Goal: Task Accomplishment & Management: Manage account settings

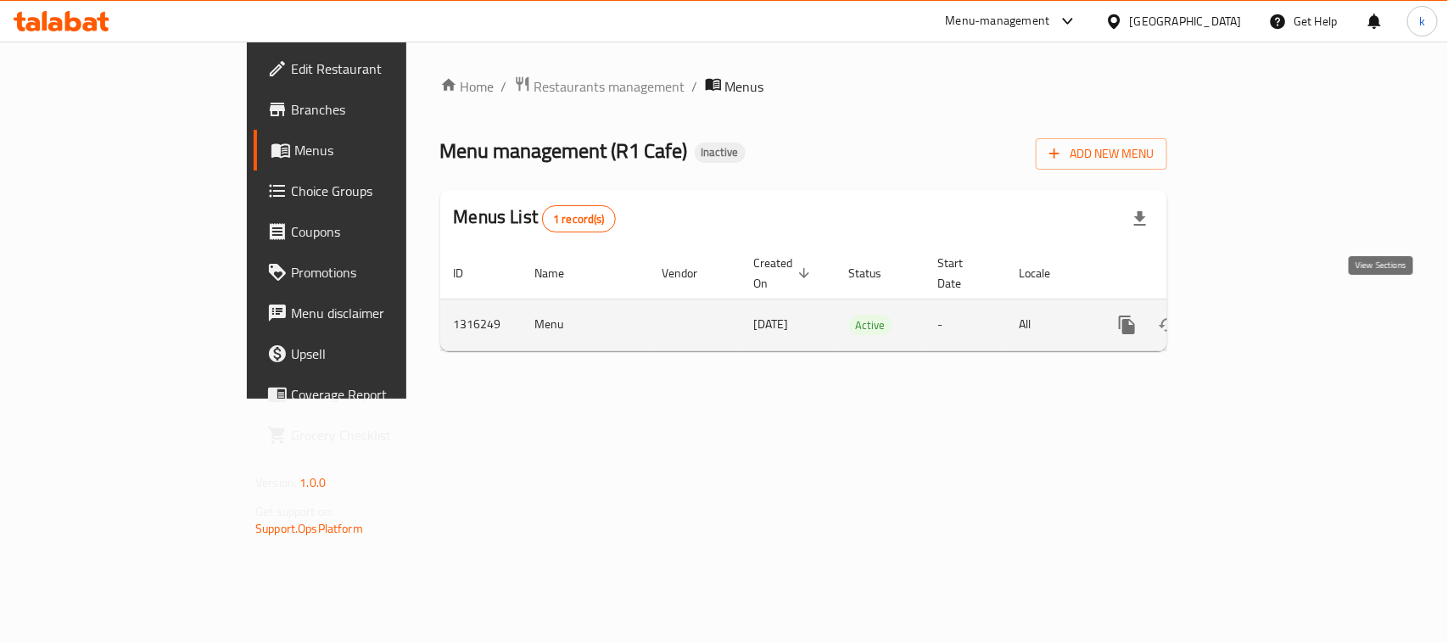
click at [1270, 305] on link "enhanced table" at bounding box center [1249, 325] width 41 height 41
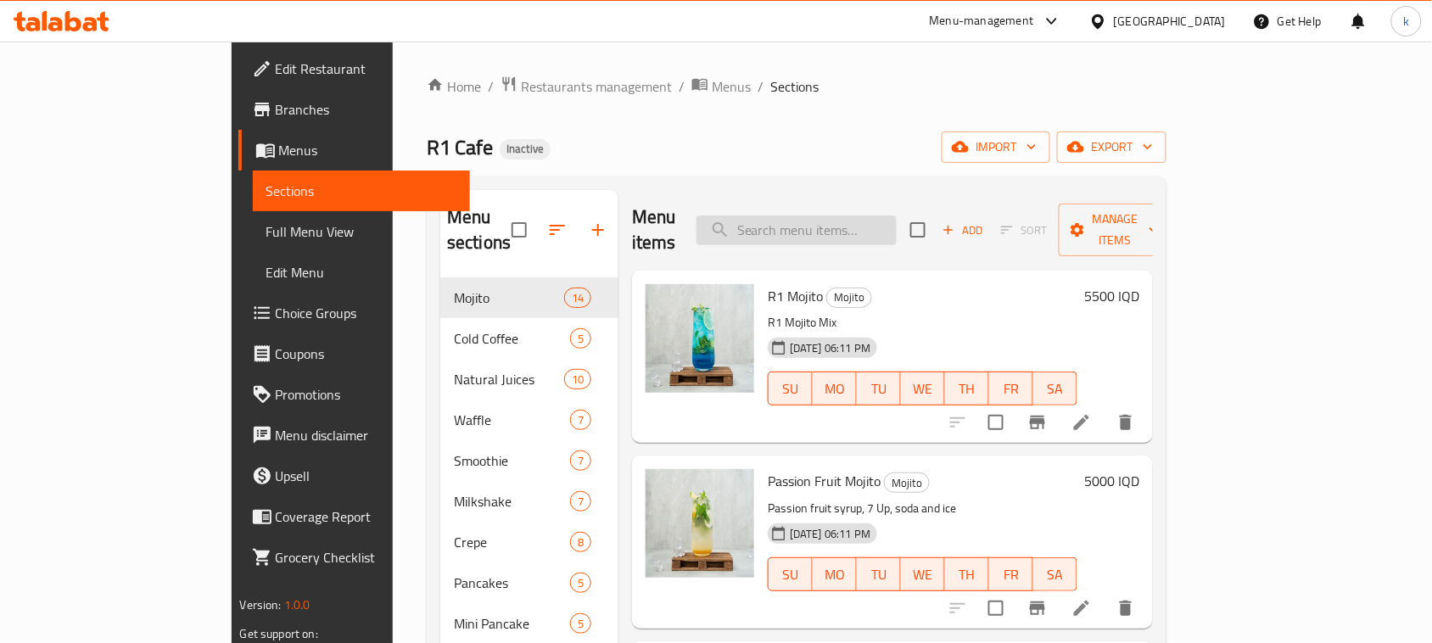
click at [842, 221] on input "search" at bounding box center [797, 231] width 200 height 30
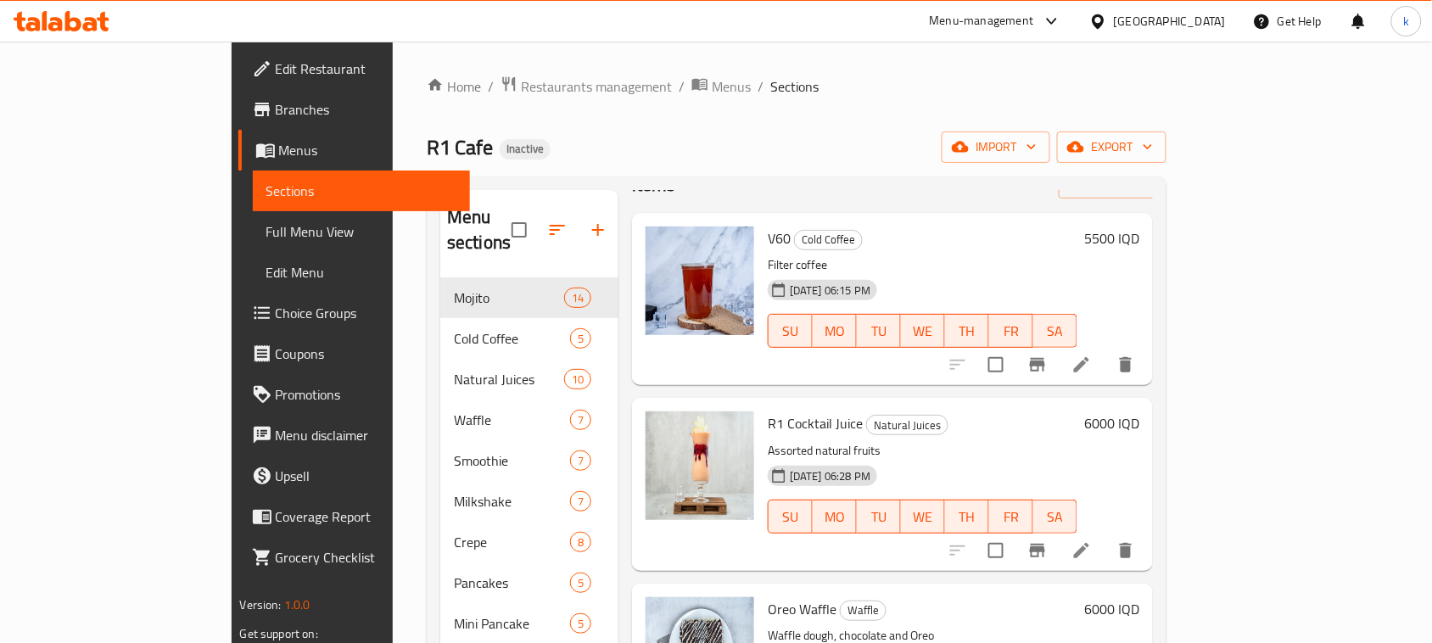
scroll to position [106, 0]
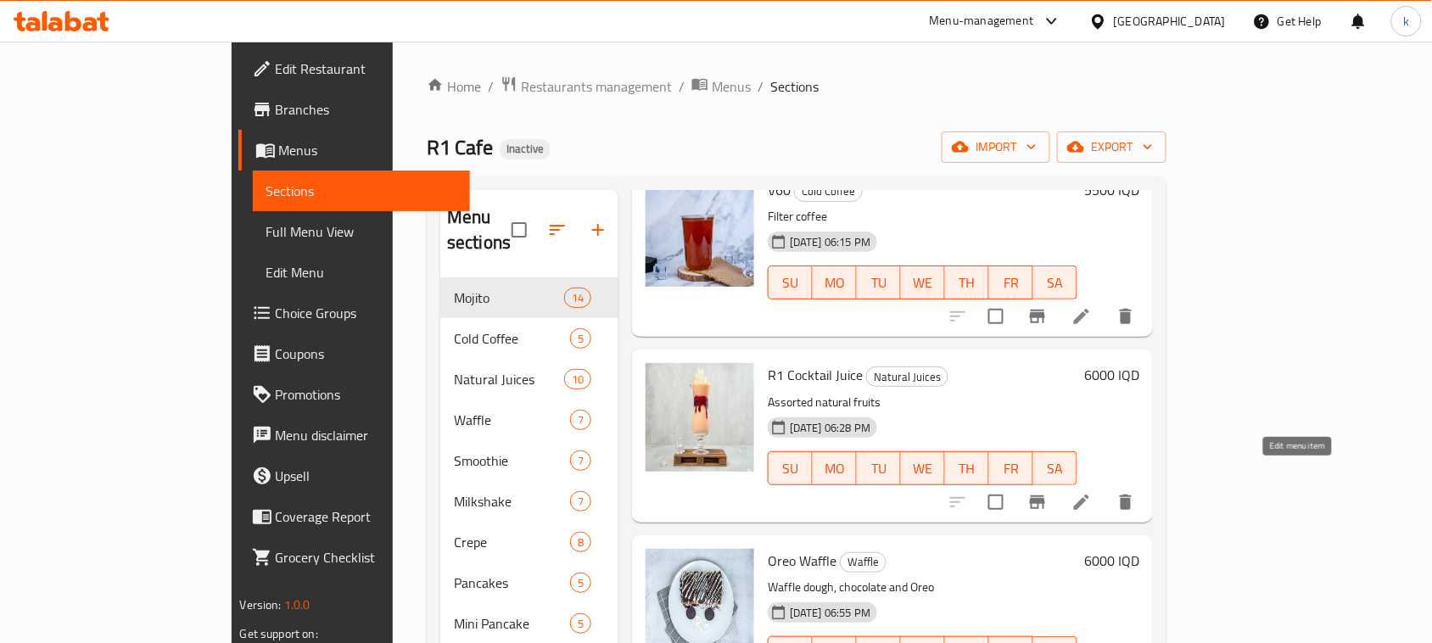
type input "co"
click at [1092, 492] on icon at bounding box center [1082, 502] width 20 height 20
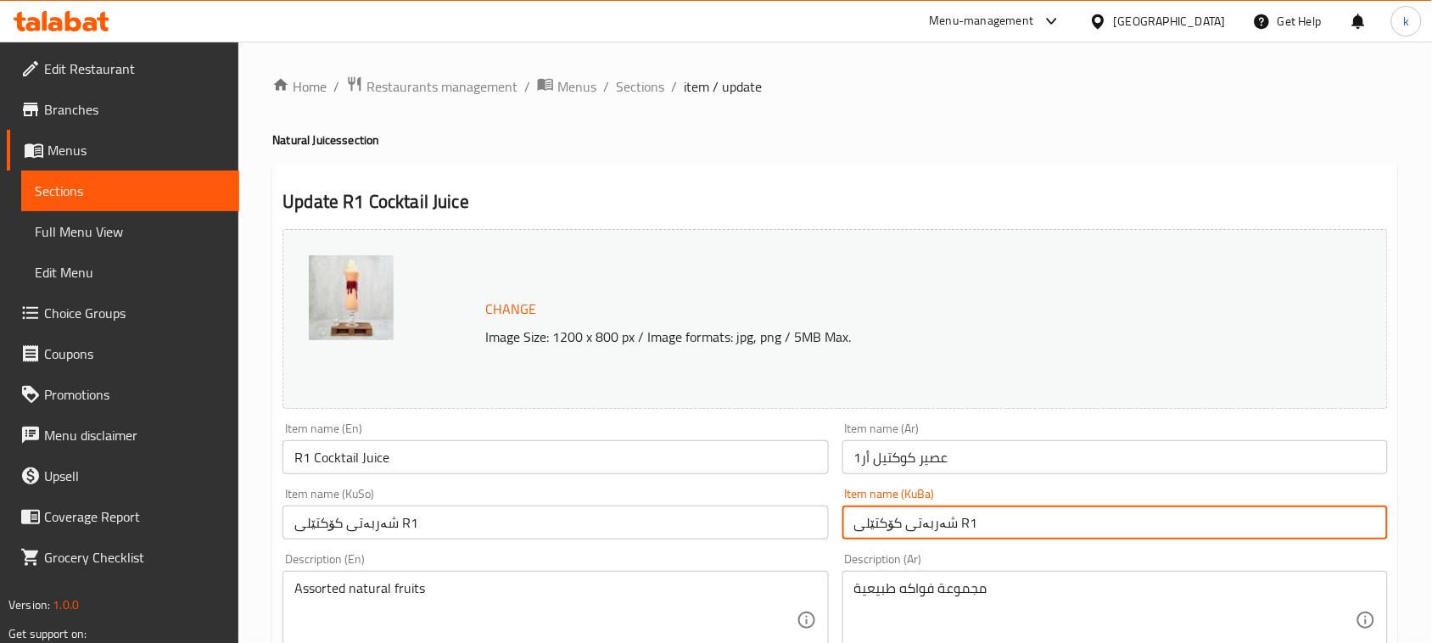
click at [1039, 524] on input "شەربەتی کۆکتێلی R1" at bounding box center [1116, 523] width 546 height 34
click at [1269, 524] on input "شەربەتی کۆکتێلی R1" at bounding box center [1116, 523] width 546 height 34
drag, startPoint x: 1235, startPoint y: 522, endPoint x: 1448, endPoint y: 561, distance: 215.7
click at [1431, 561] on html "​ Menu-management [GEOGRAPHIC_DATA] Get Help k Edit Restaurant Branches Menus S…" at bounding box center [716, 321] width 1432 height 643
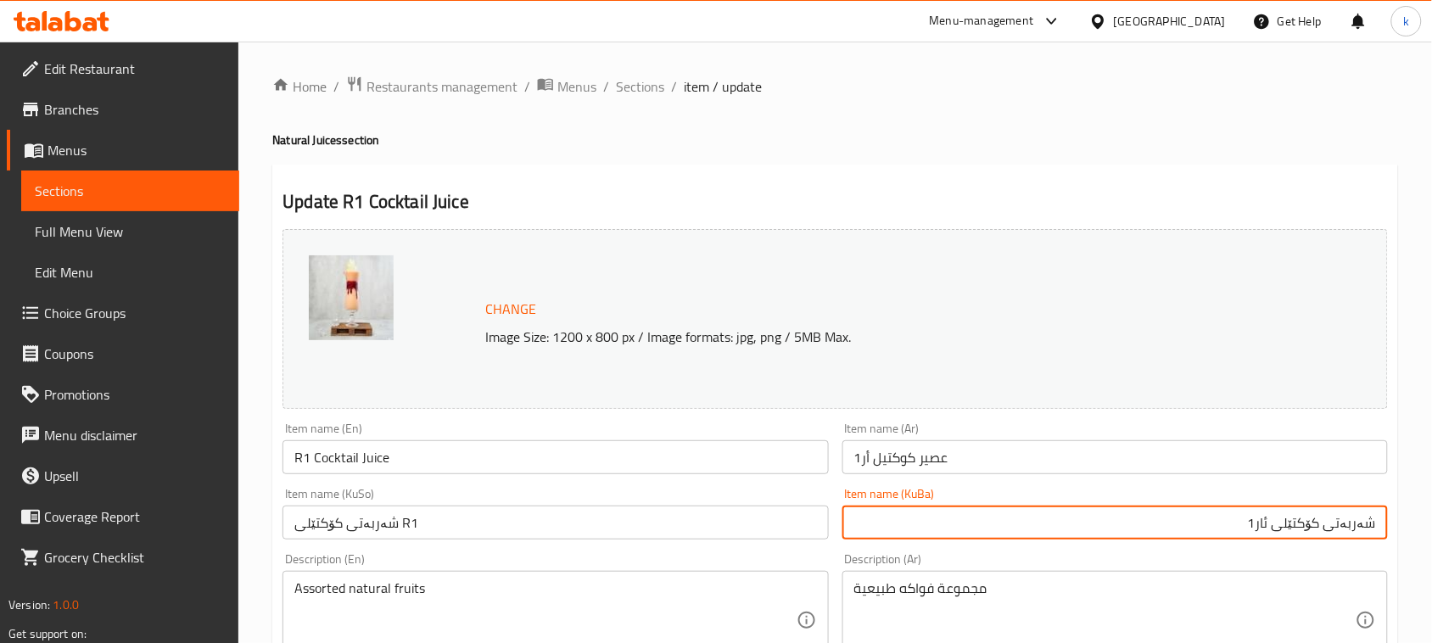
type input "شەربەتی کۆکتێلی ئار1"
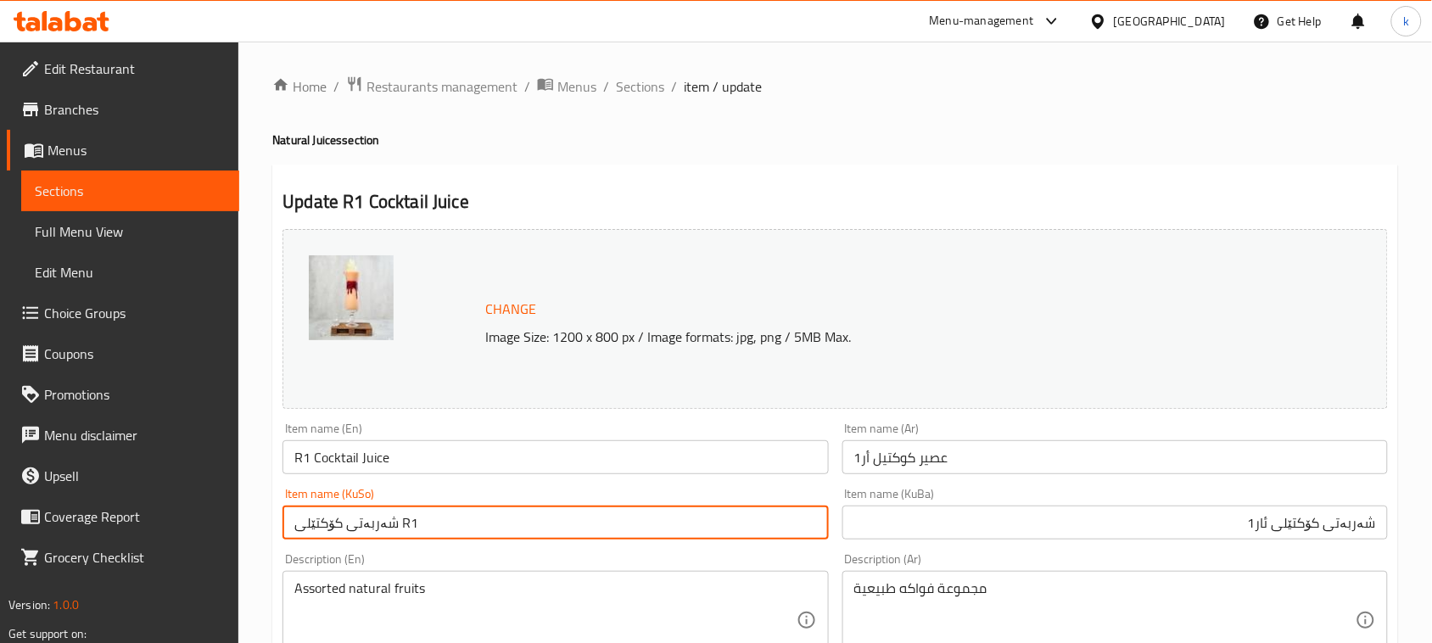
click at [362, 519] on input "شەربەتی کۆکتێلی R1" at bounding box center [556, 523] width 546 height 34
paste input "ئار"
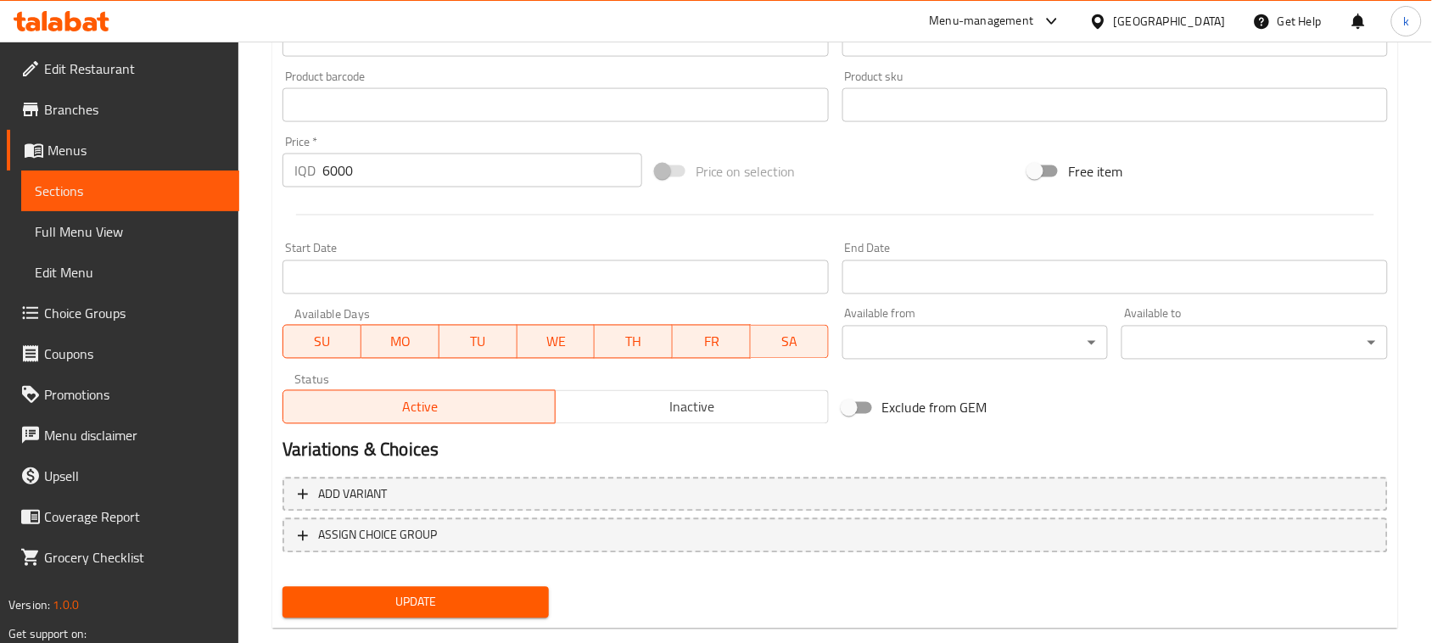
scroll to position [773, 0]
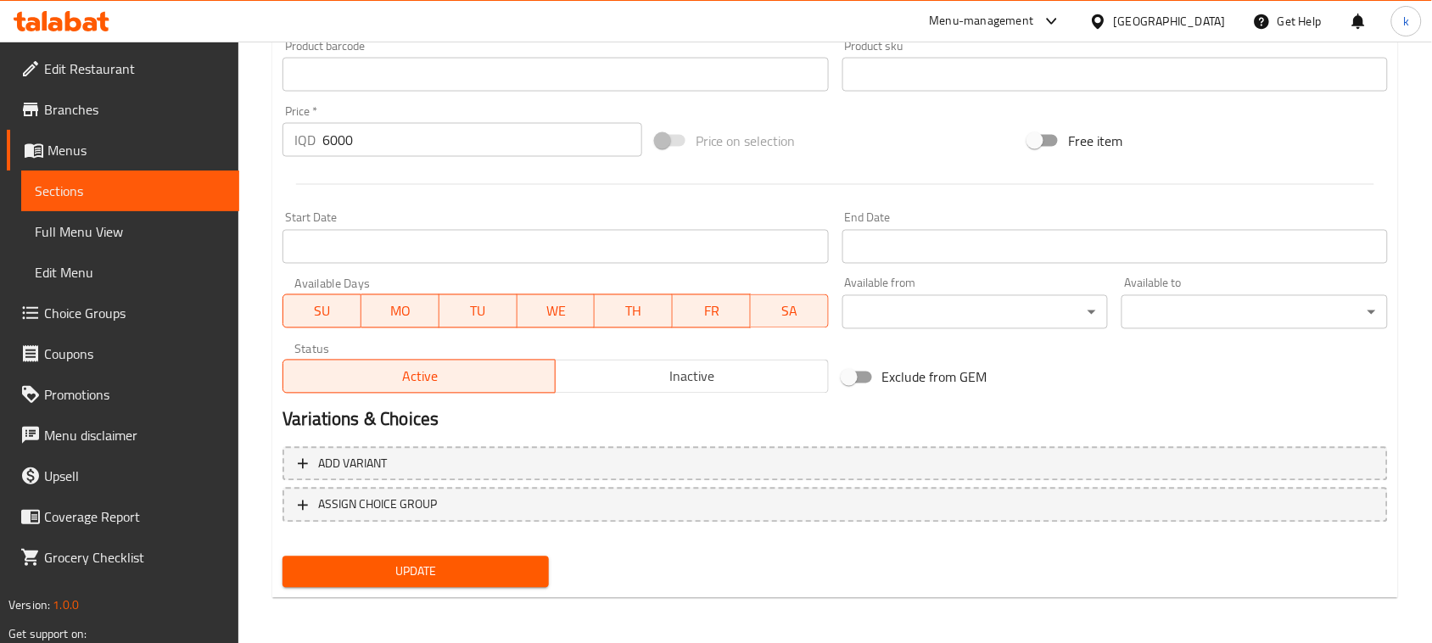
type input "شەربەتی کۆکتێلی ئار1"
click at [484, 587] on div "Update" at bounding box center [416, 572] width 280 height 45
click at [497, 571] on span "Update" at bounding box center [415, 572] width 239 height 21
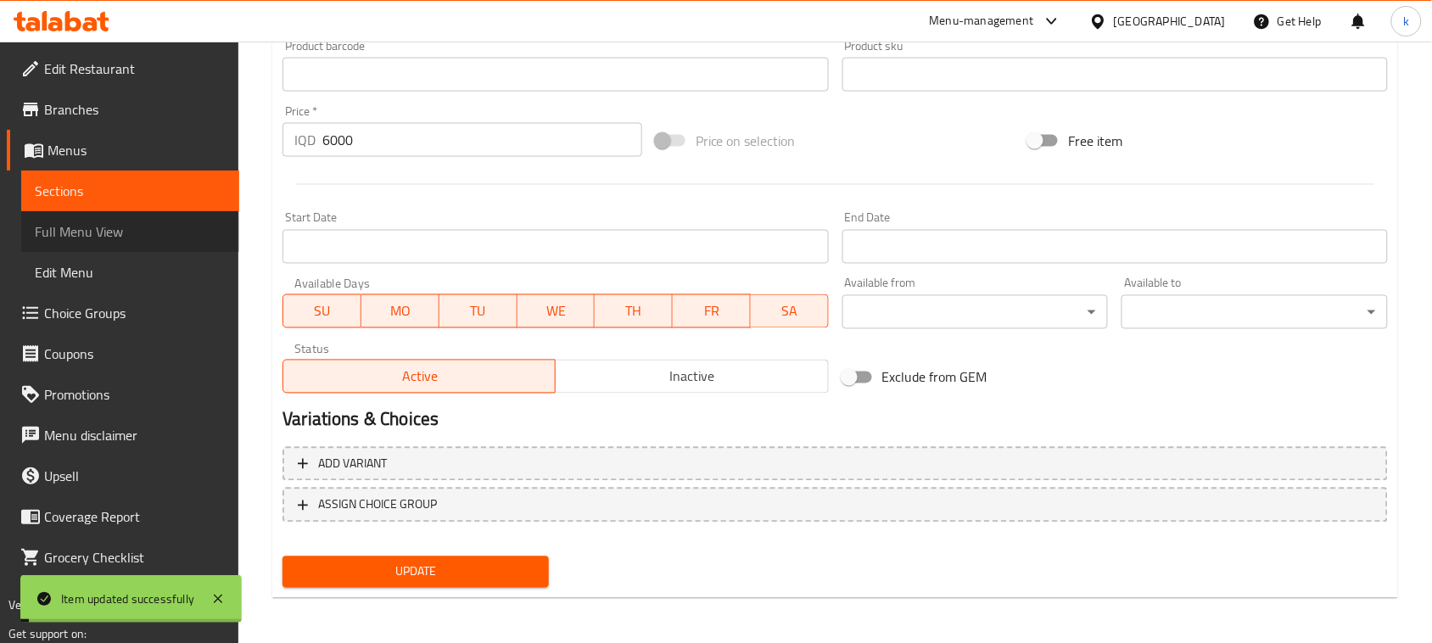
click at [91, 227] on span "Full Menu View" at bounding box center [130, 231] width 191 height 20
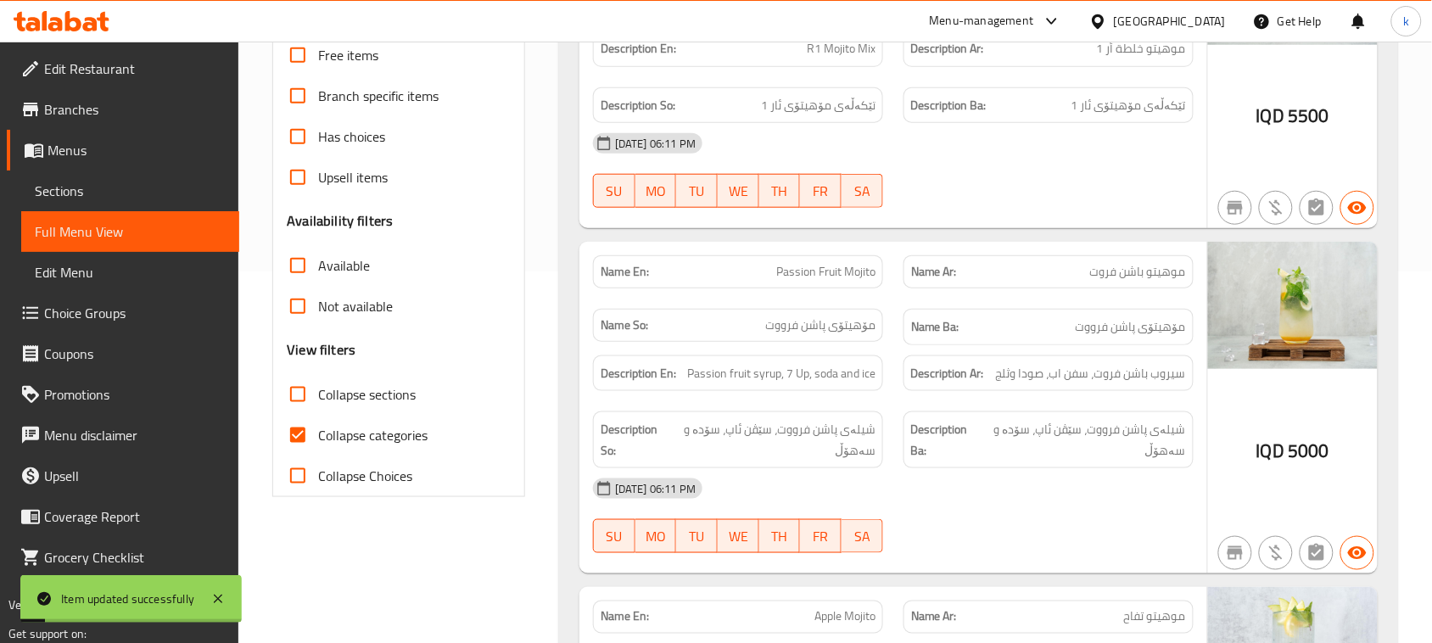
scroll to position [349, 0]
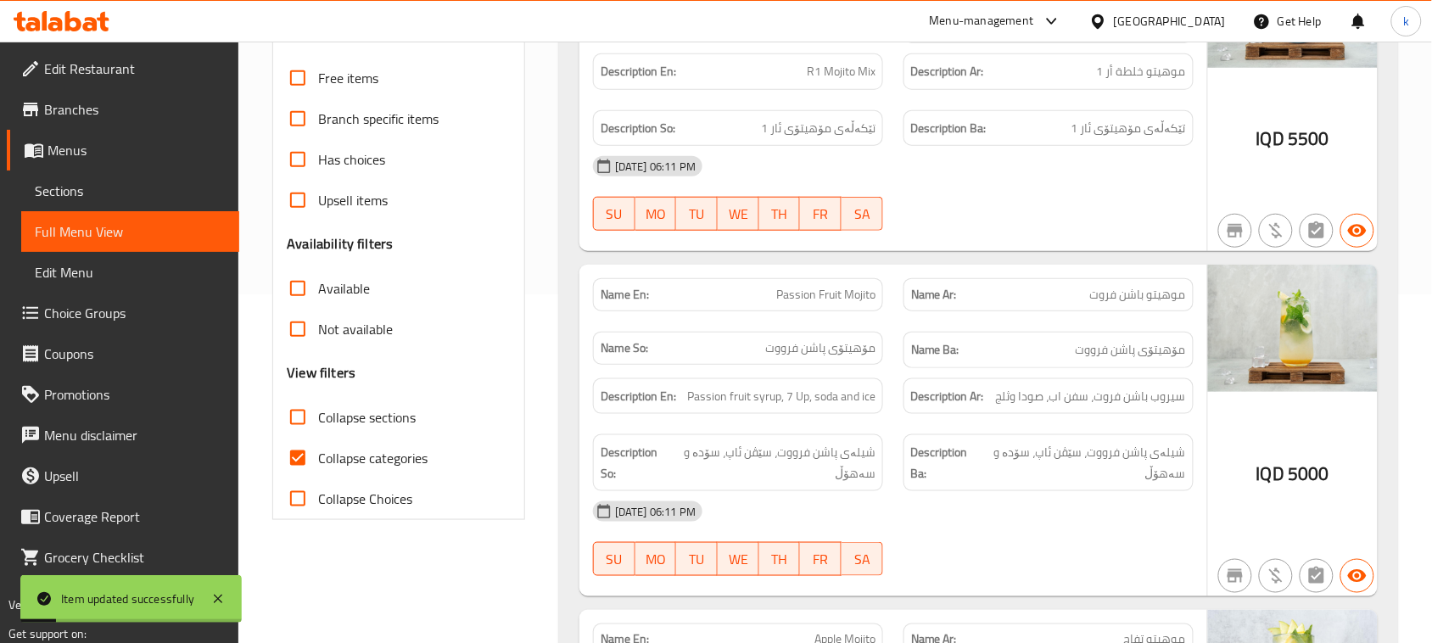
click at [299, 454] on input "Collapse categories" at bounding box center [297, 458] width 41 height 41
checkbox input "false"
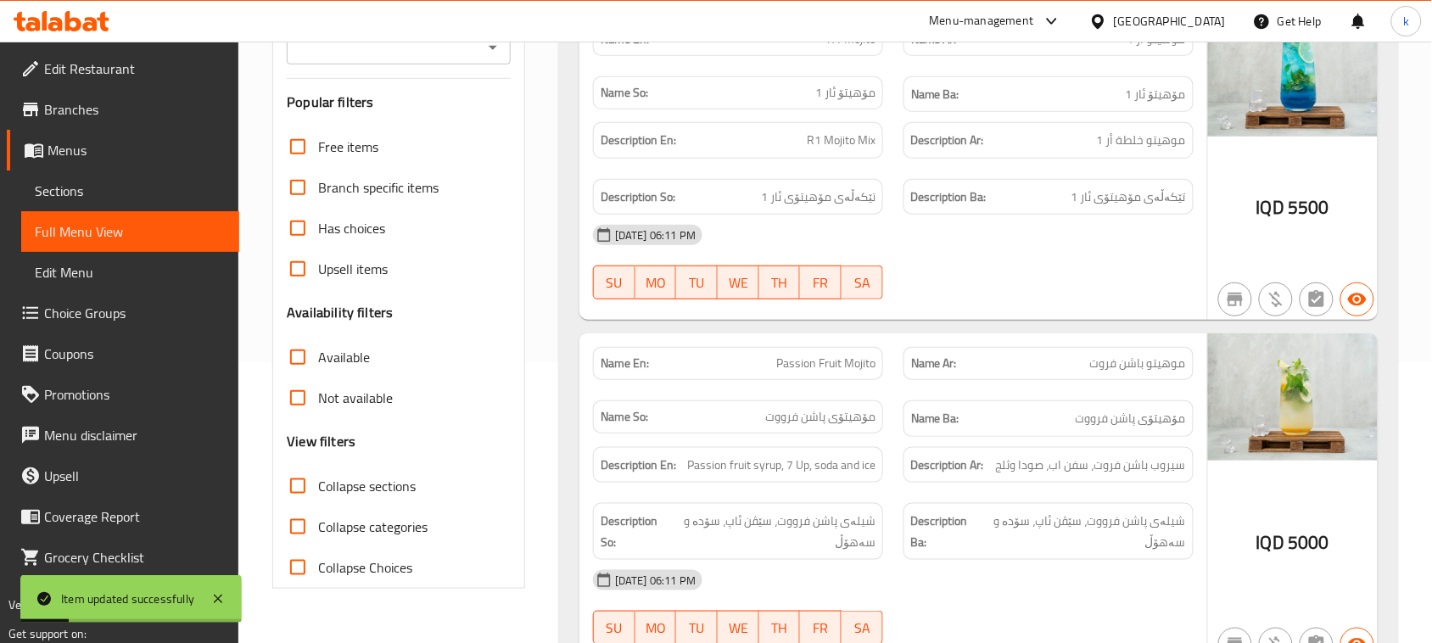
scroll to position [243, 0]
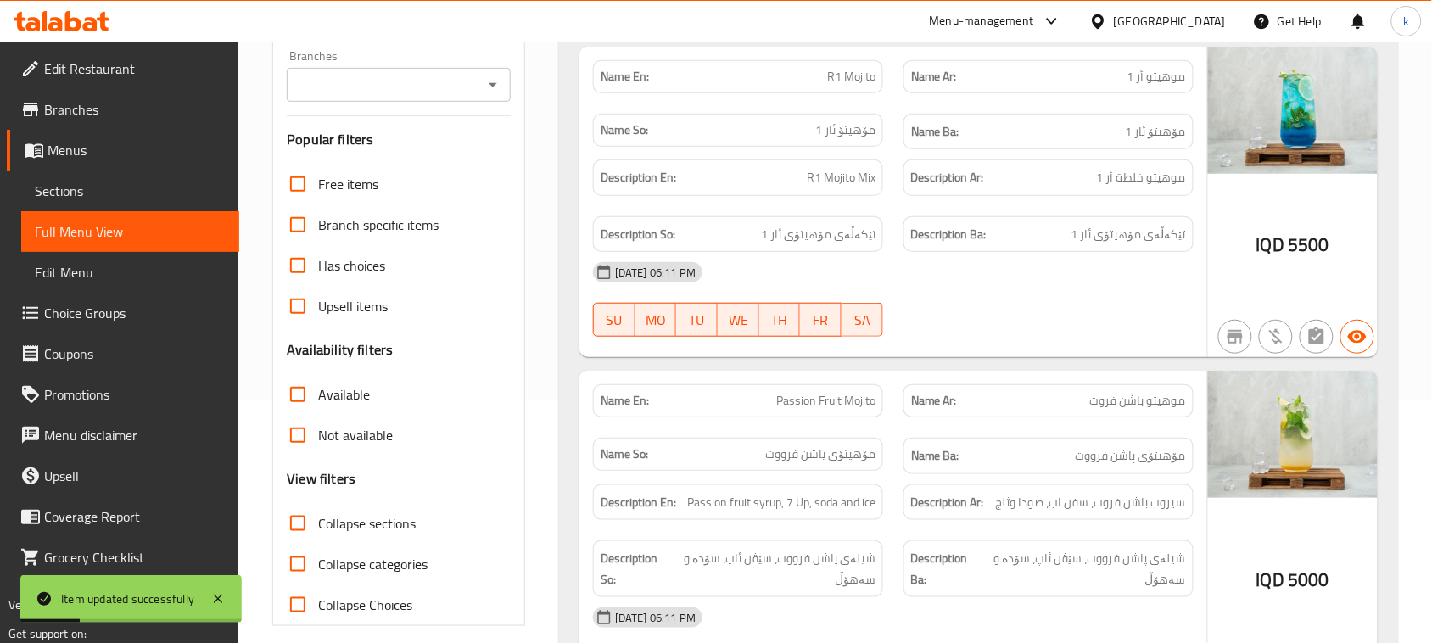
click at [485, 93] on icon "Open" at bounding box center [493, 85] width 20 height 20
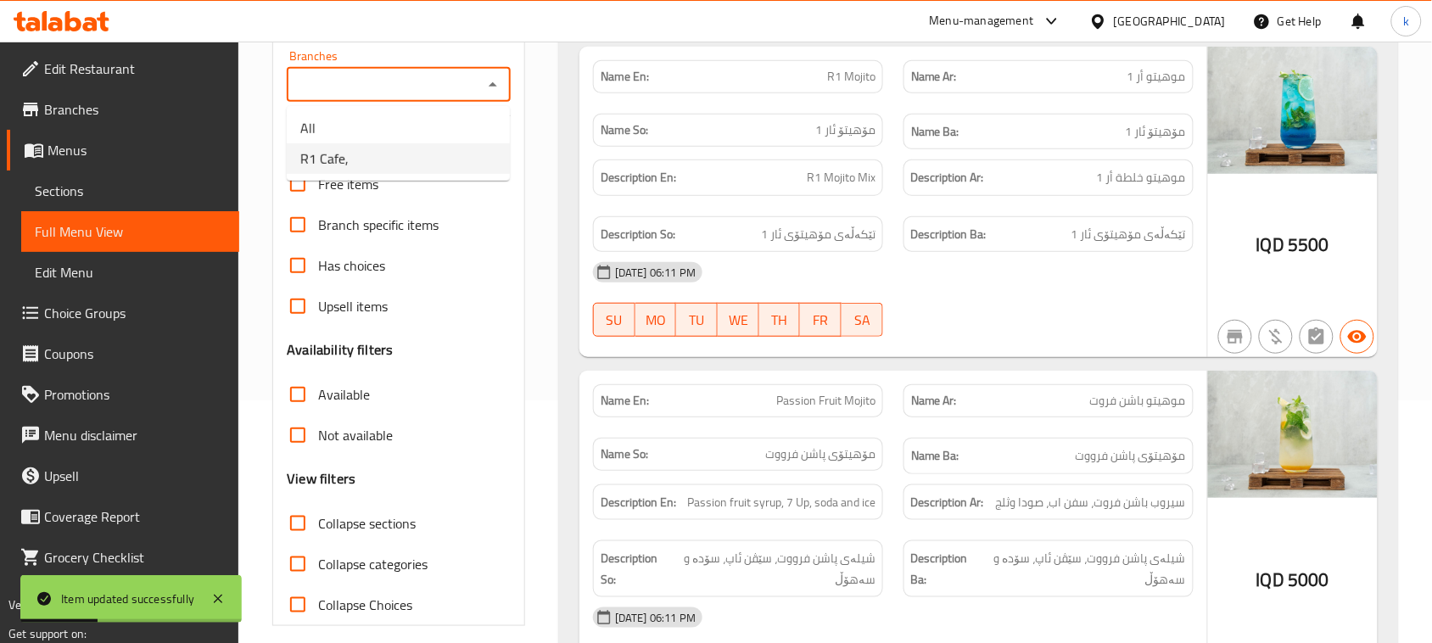
click at [380, 165] on li "R1 Cafe," at bounding box center [398, 158] width 223 height 31
type input "R1 Cafe,"
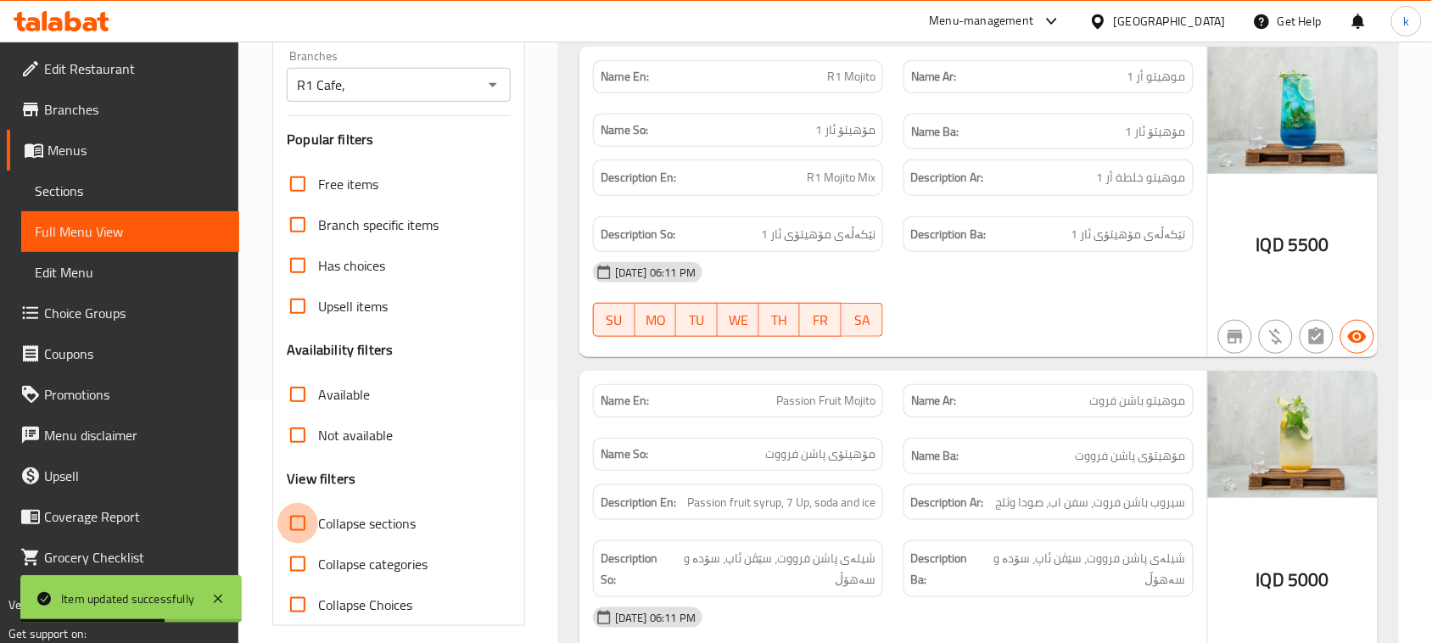
click at [297, 518] on input "Collapse sections" at bounding box center [297, 523] width 41 height 41
checkbox input "true"
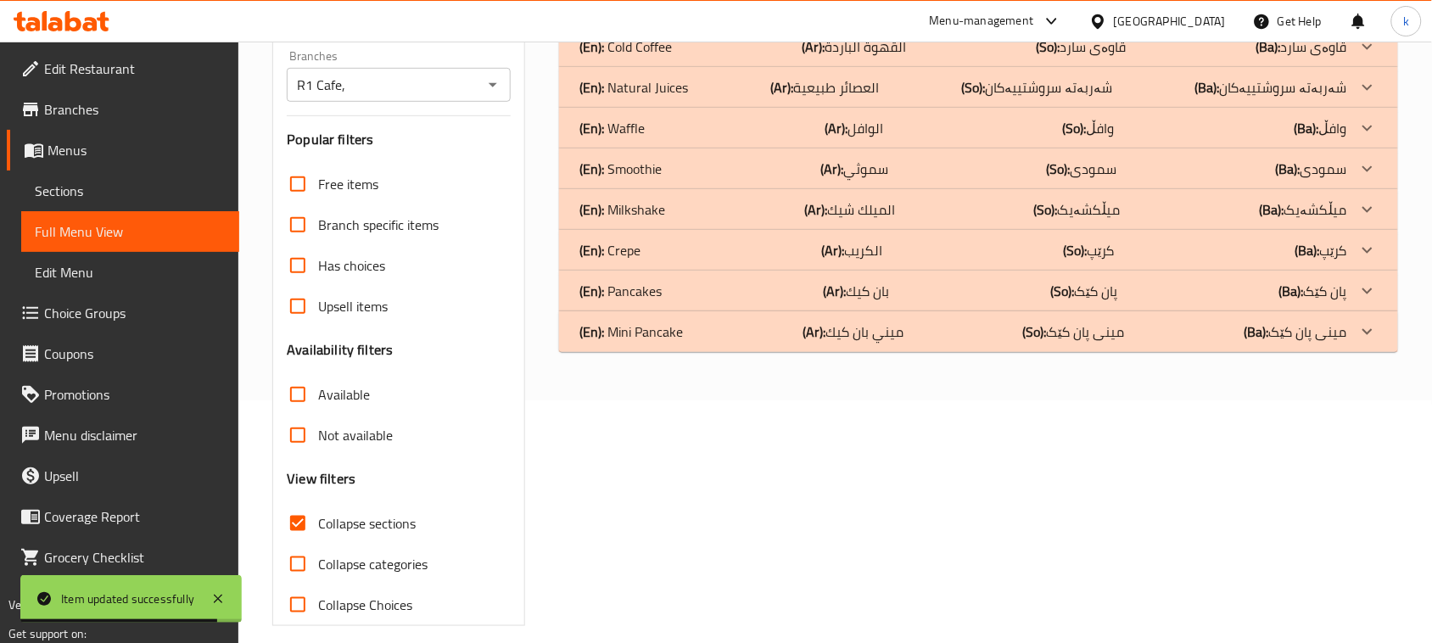
click at [638, 257] on p "(En): Crepe" at bounding box center [610, 250] width 61 height 20
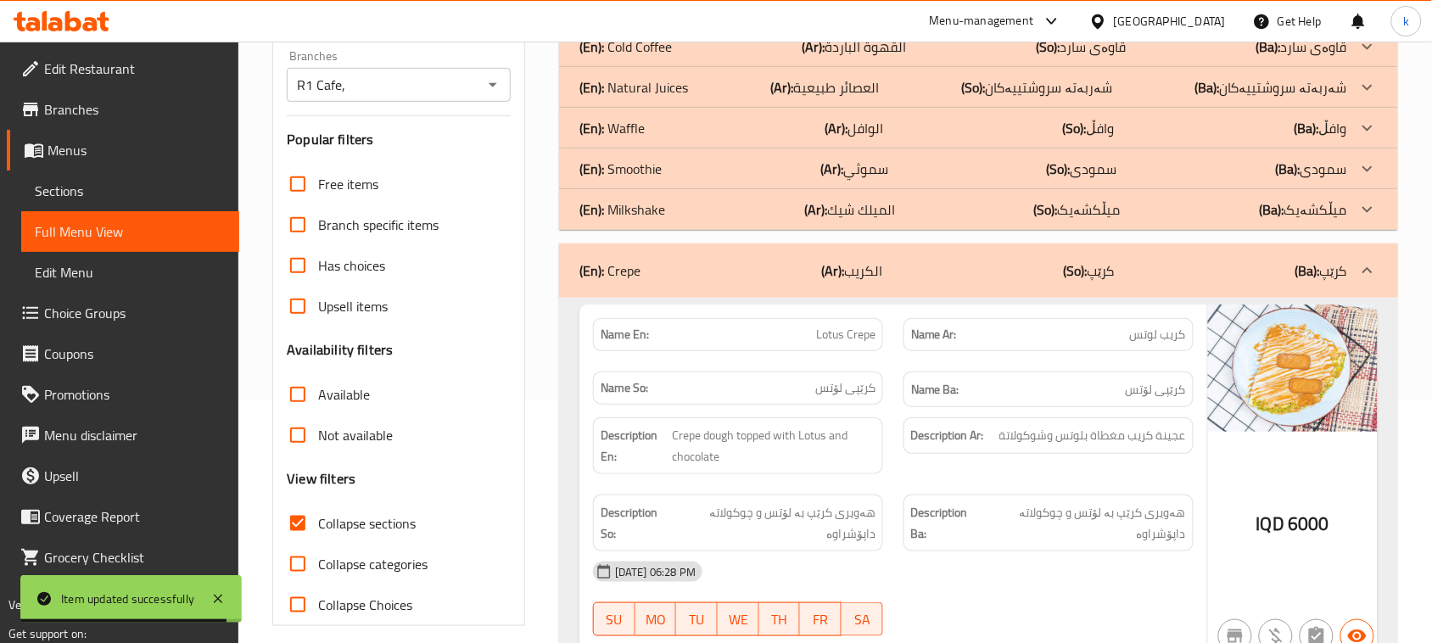
click at [662, 98] on p "(En): Natural Juices" at bounding box center [634, 87] width 109 height 20
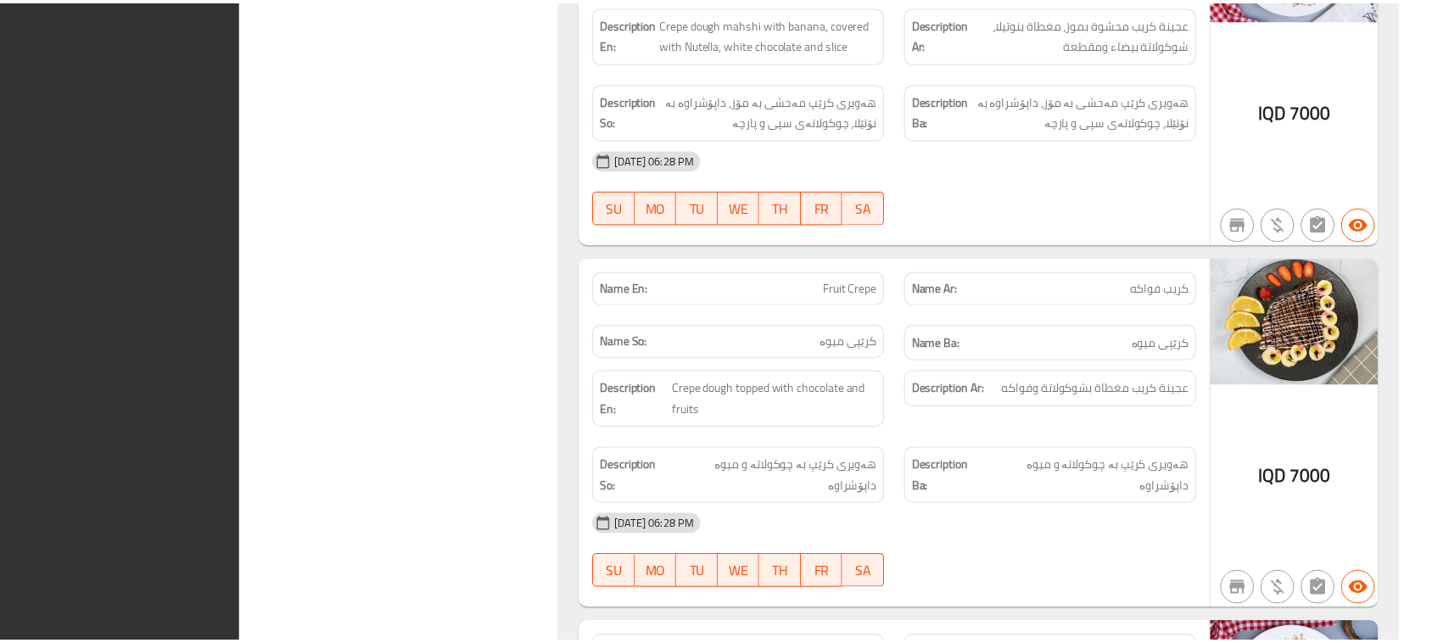
scroll to position [6510, 0]
